Goal: Task Accomplishment & Management: Manage account settings

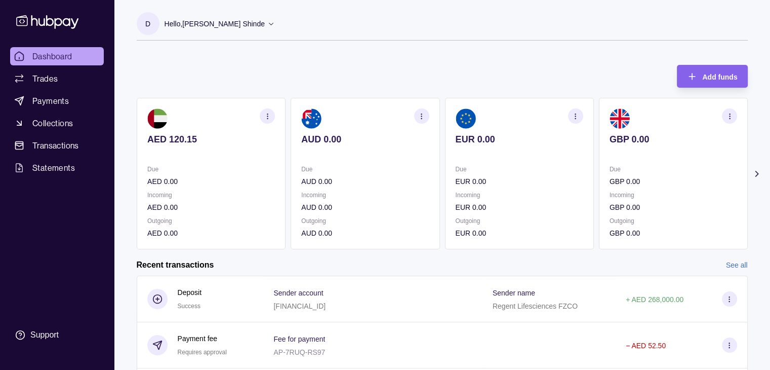
drag, startPoint x: 65, startPoint y: 147, endPoint x: 122, endPoint y: 176, distance: 63.4
click at [65, 147] on span "Transactions" at bounding box center [55, 145] width 47 height 12
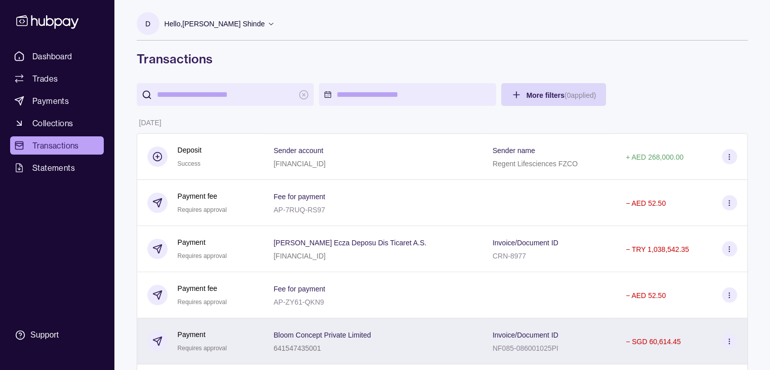
click at [652, 343] on p "− SGD 60,614.45" at bounding box center [653, 341] width 55 height 8
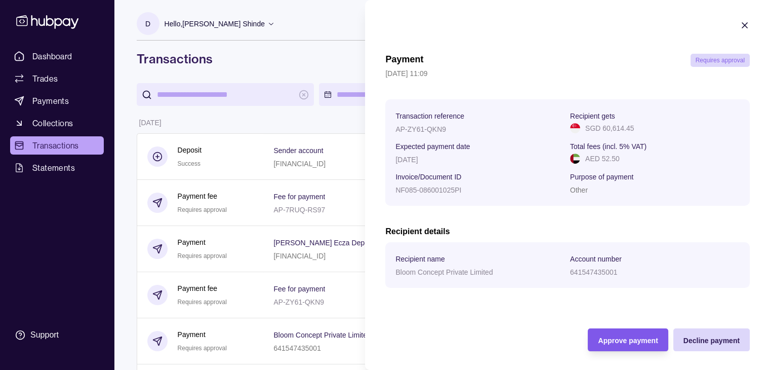
click at [633, 339] on span "Approve payment" at bounding box center [628, 340] width 60 height 8
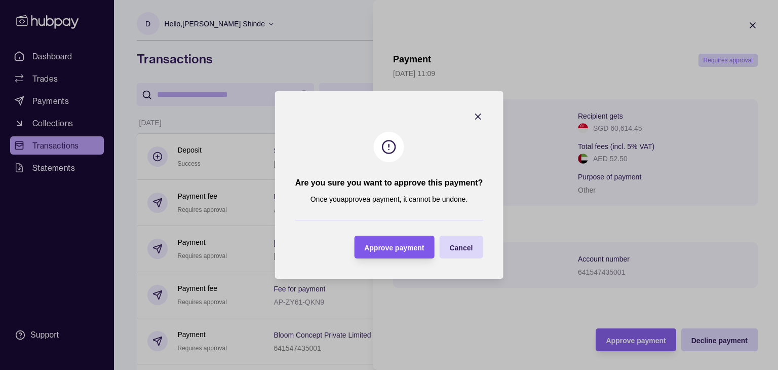
drag, startPoint x: 401, startPoint y: 240, endPoint x: 403, endPoint y: 247, distance: 7.4
click at [401, 242] on div "Approve payment" at bounding box center [386, 247] width 75 height 23
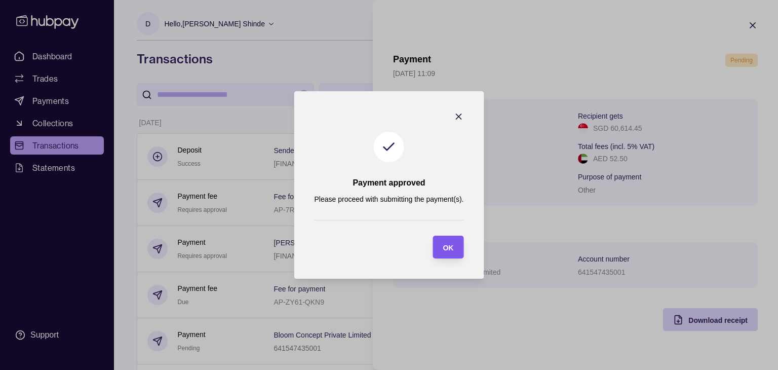
click at [452, 242] on div "OK" at bounding box center [448, 247] width 11 height 12
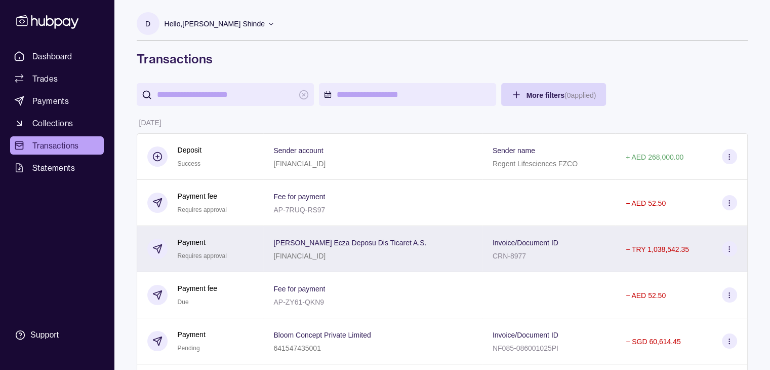
click at [671, 252] on p "− TRY 1,038,542.35" at bounding box center [657, 249] width 63 height 8
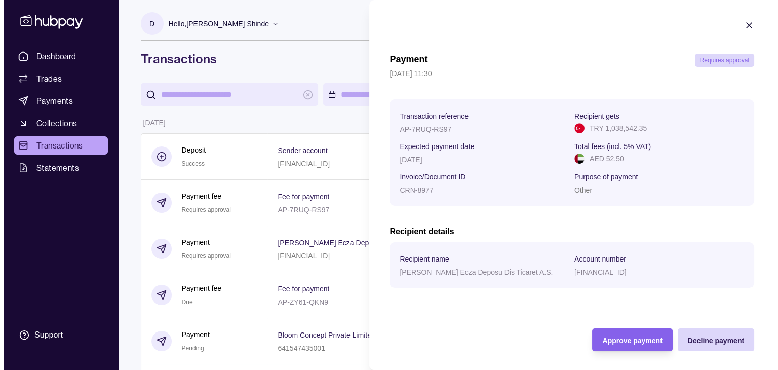
scroll to position [4, 0]
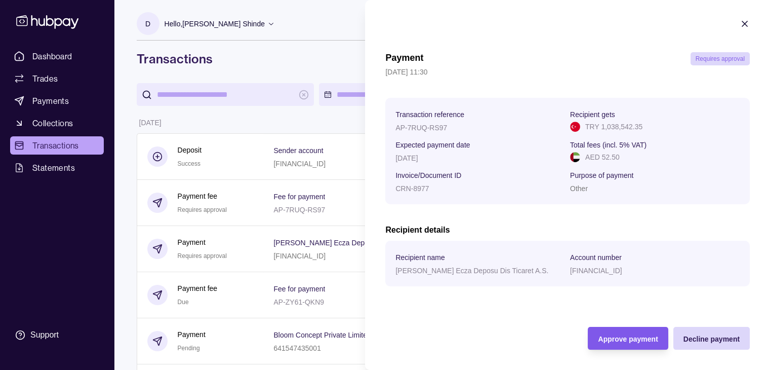
click at [620, 340] on span "Approve payment" at bounding box center [628, 339] width 60 height 8
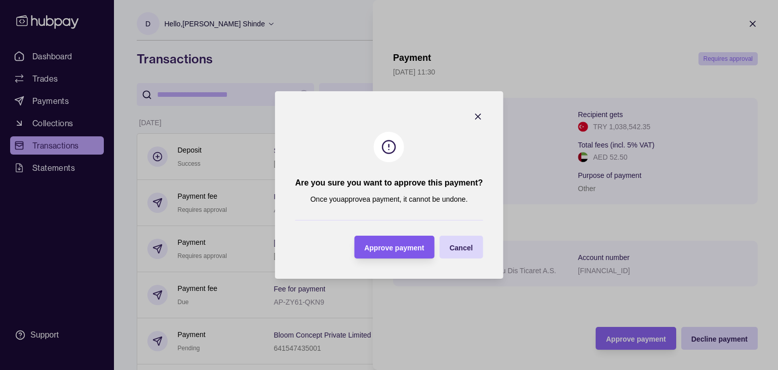
click at [396, 250] on span "Approve payment" at bounding box center [394, 248] width 60 height 8
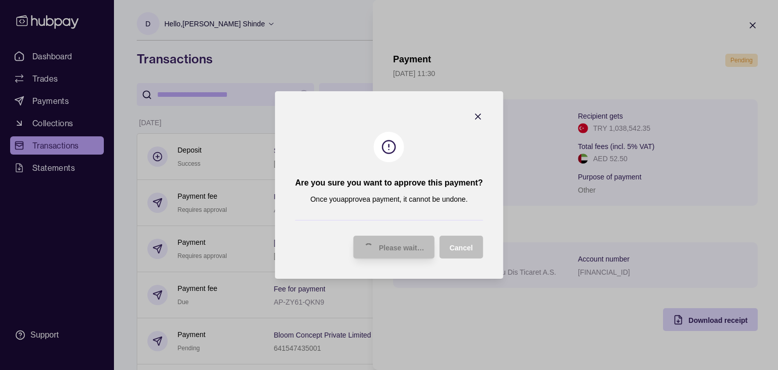
scroll to position [0, 0]
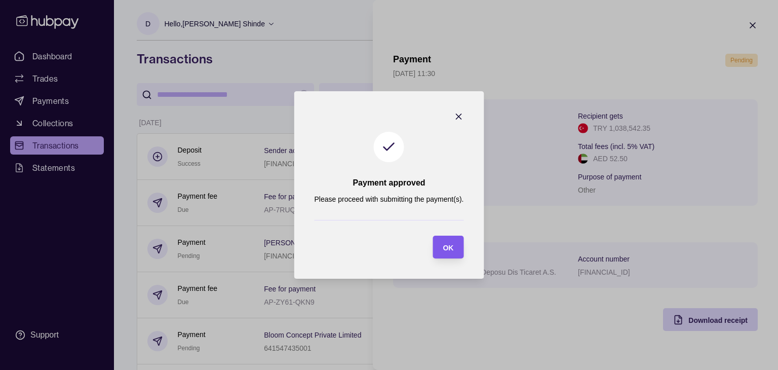
click at [446, 246] on span "OK" at bounding box center [448, 248] width 11 height 8
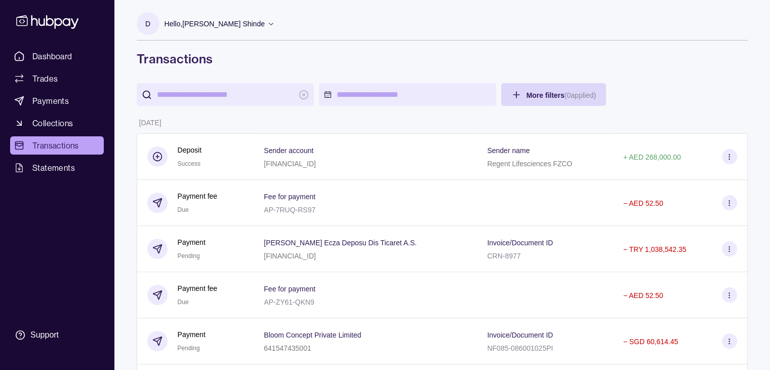
click at [226, 21] on p "Hello, [PERSON_NAME] Shinde" at bounding box center [215, 23] width 100 height 11
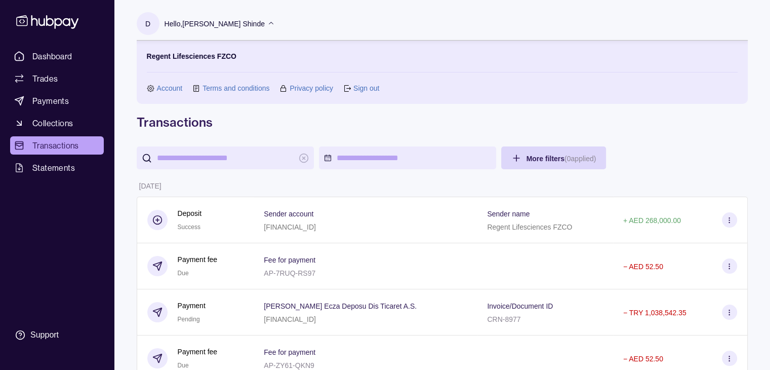
drag, startPoint x: 367, startPoint y: 85, endPoint x: 351, endPoint y: 154, distance: 71.9
click at [367, 85] on link "Sign out" at bounding box center [367, 88] width 26 height 11
